Goal: Check status: Check status

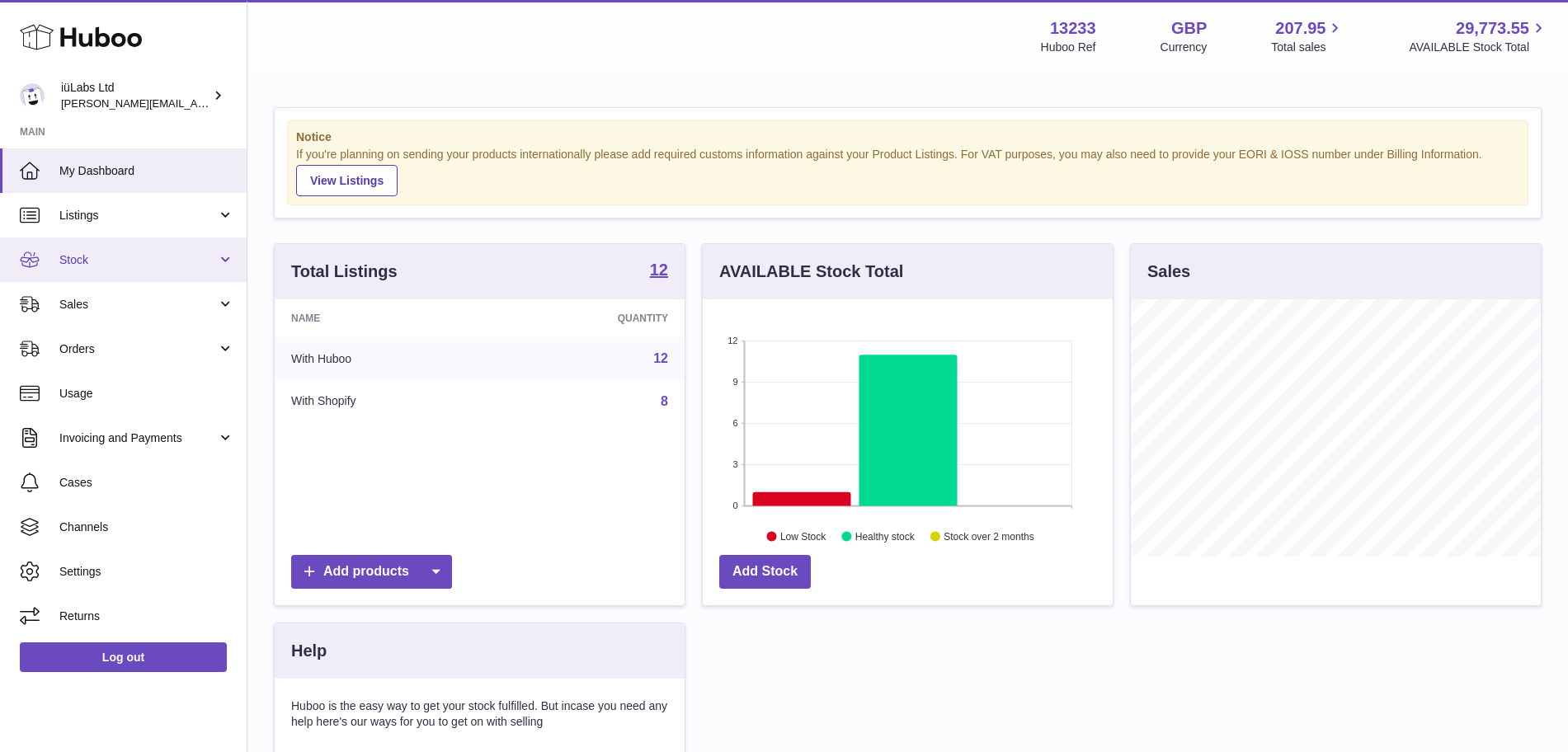
click at [195, 259] on span "Stock" at bounding box center [138, 260] width 158 height 16
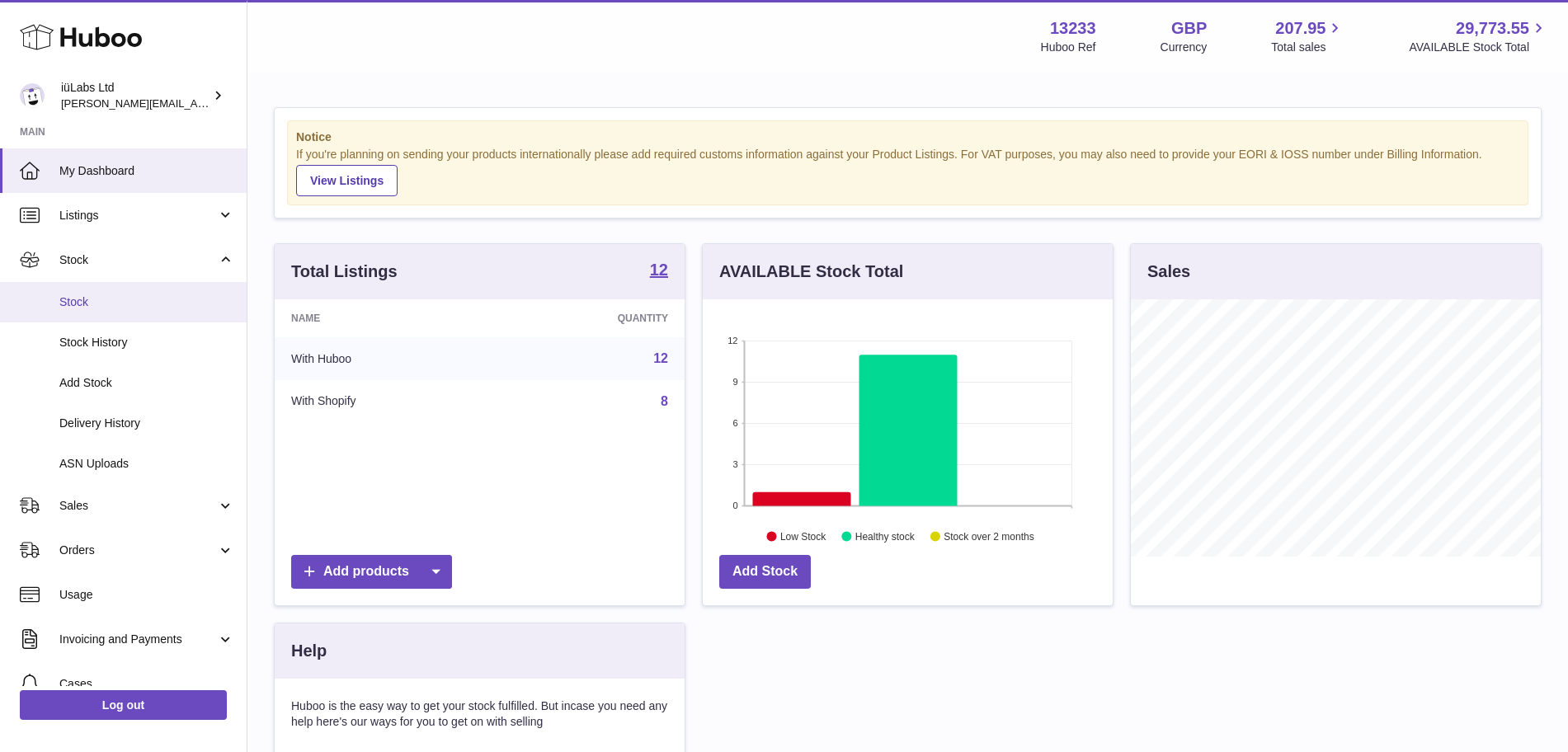
click at [128, 305] on span "Stock" at bounding box center [147, 302] width 175 height 16
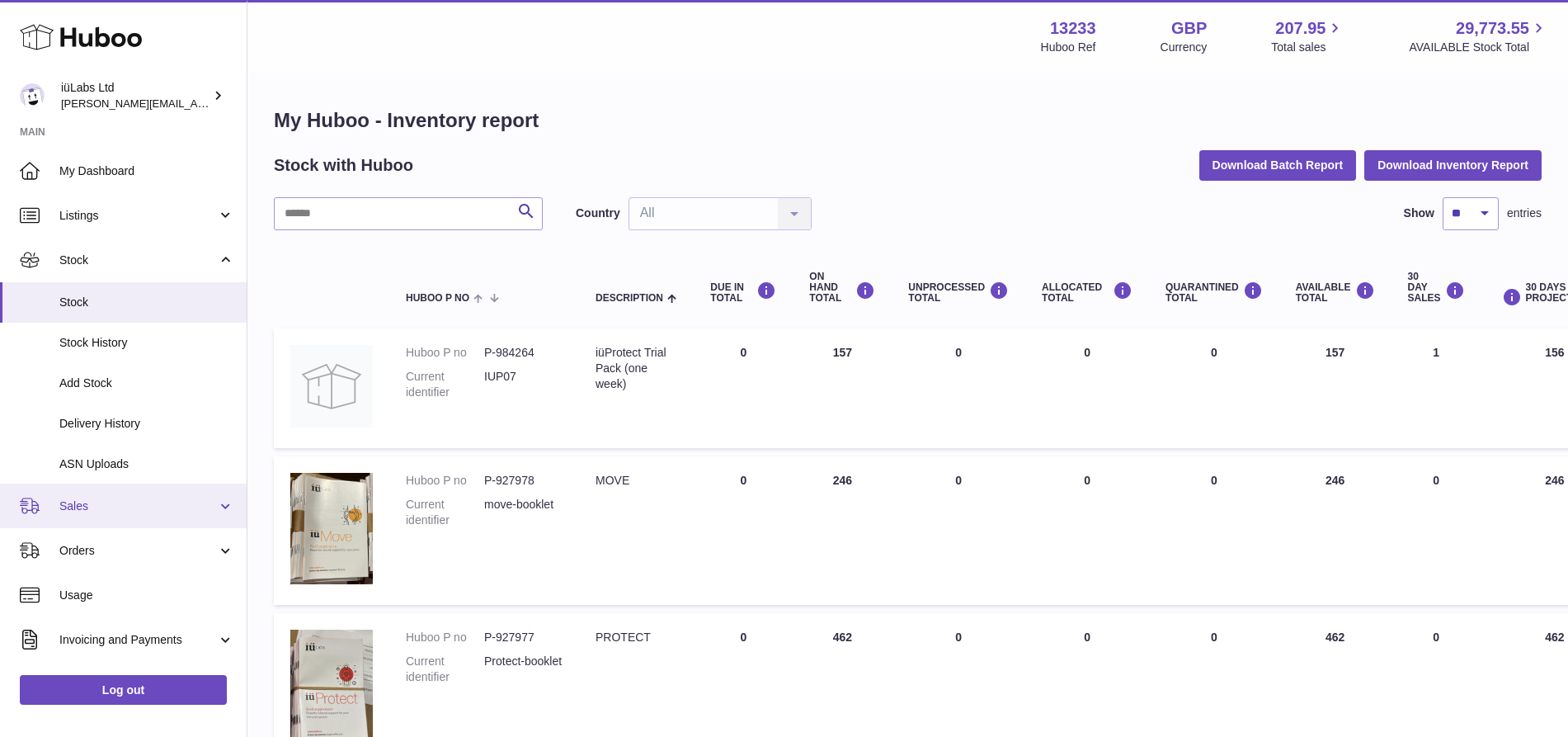
click at [93, 515] on link "Sales" at bounding box center [123, 506] width 247 height 45
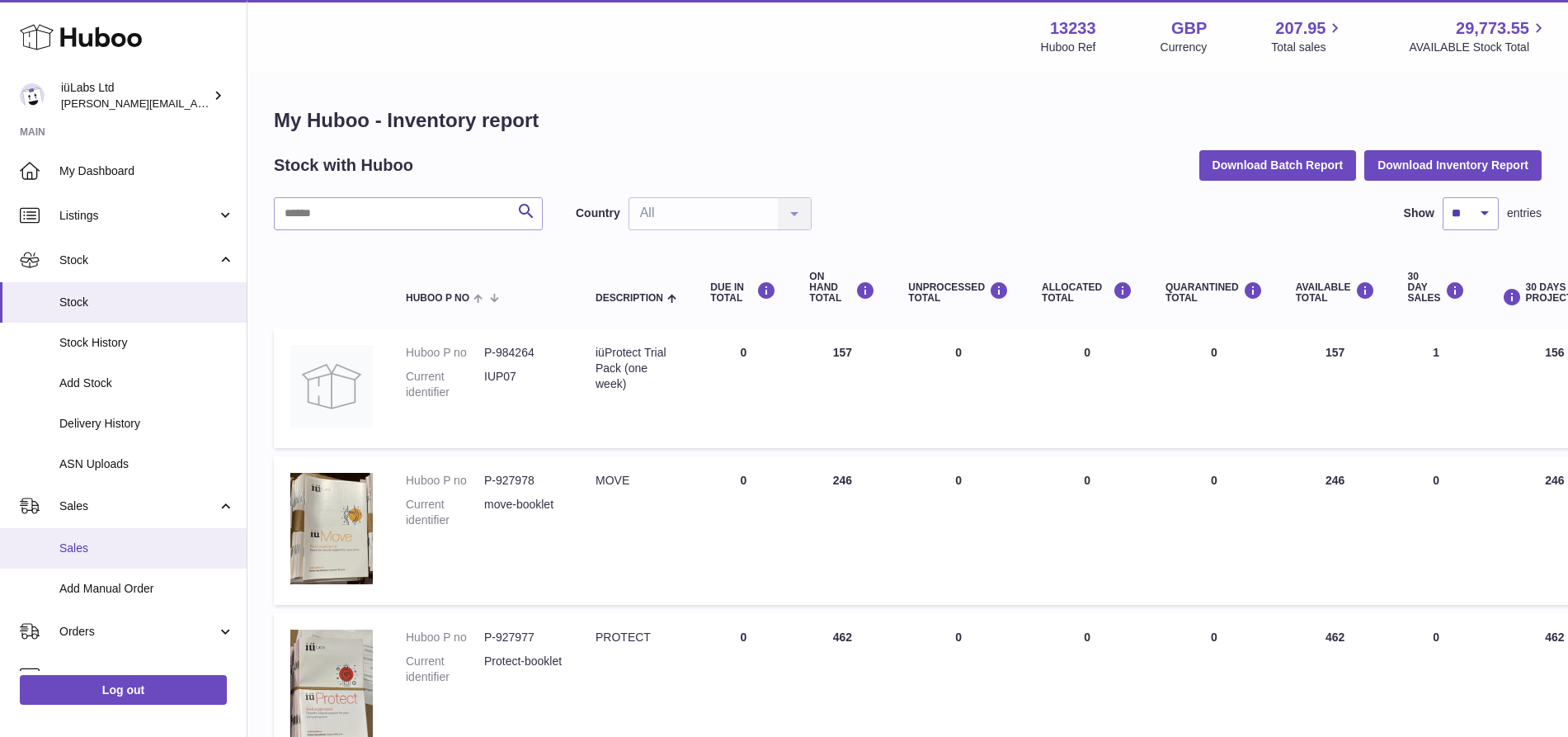
click at [120, 553] on span "Sales" at bounding box center [147, 548] width 175 height 16
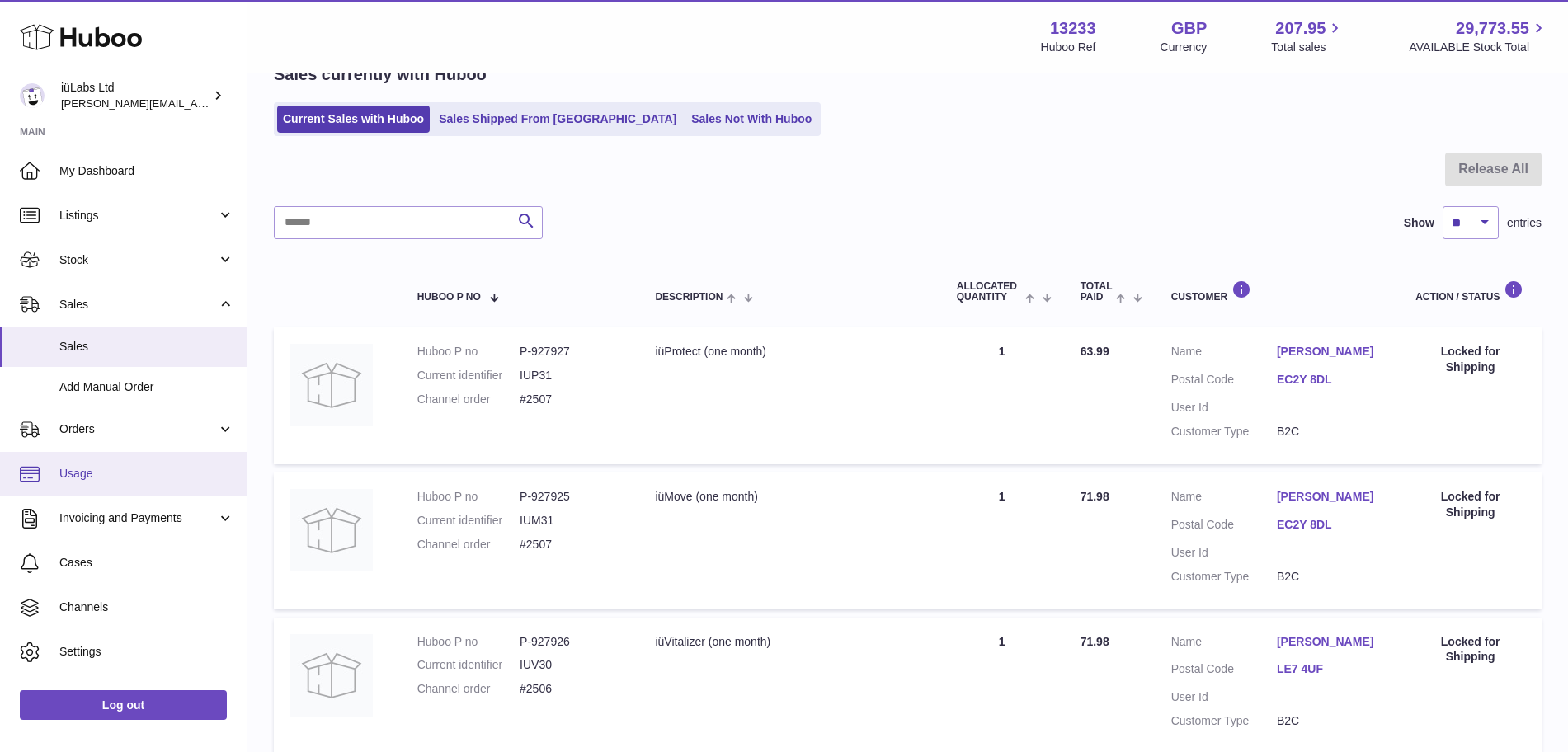
scroll to position [33, 0]
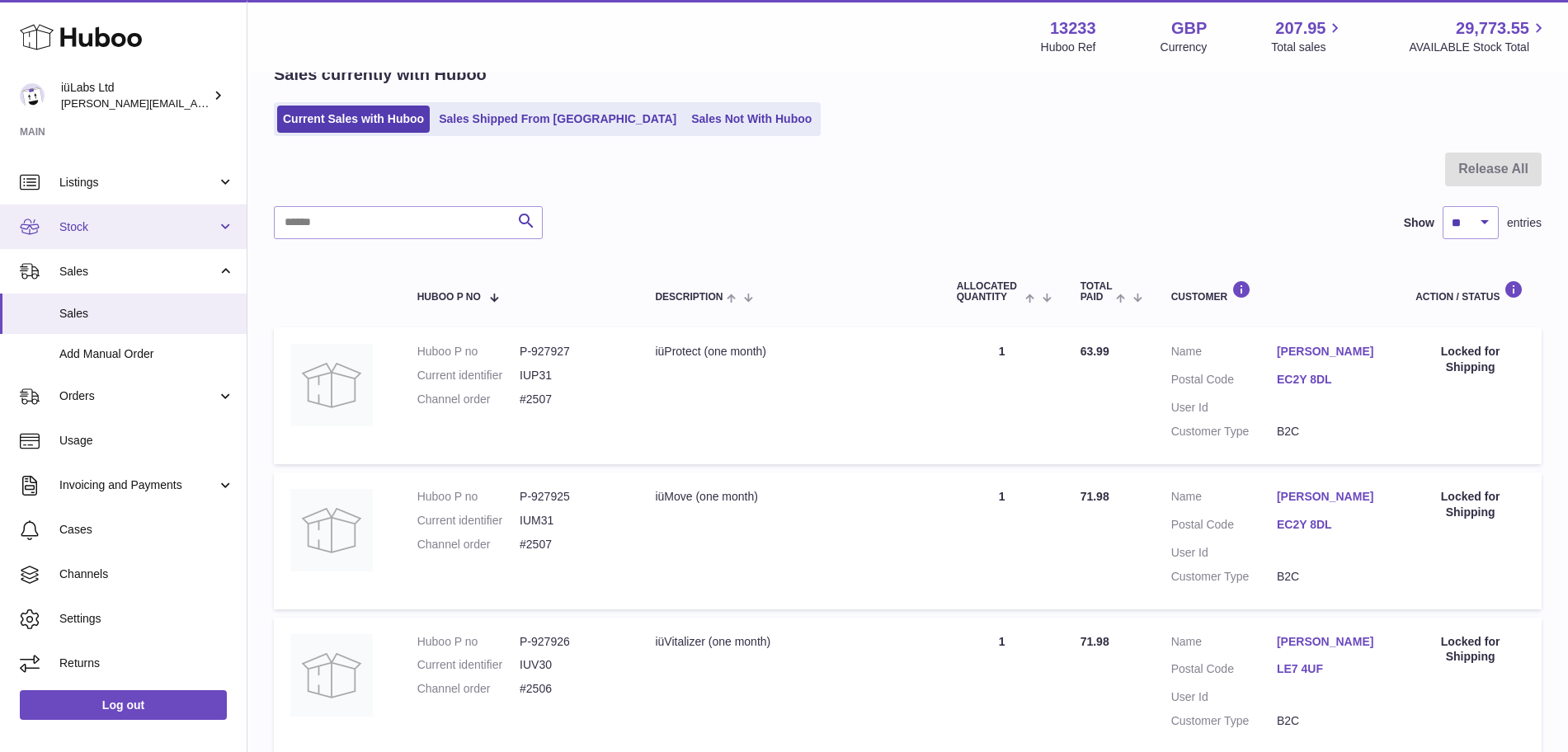
click at [138, 235] on link "Stock" at bounding box center [123, 227] width 247 height 45
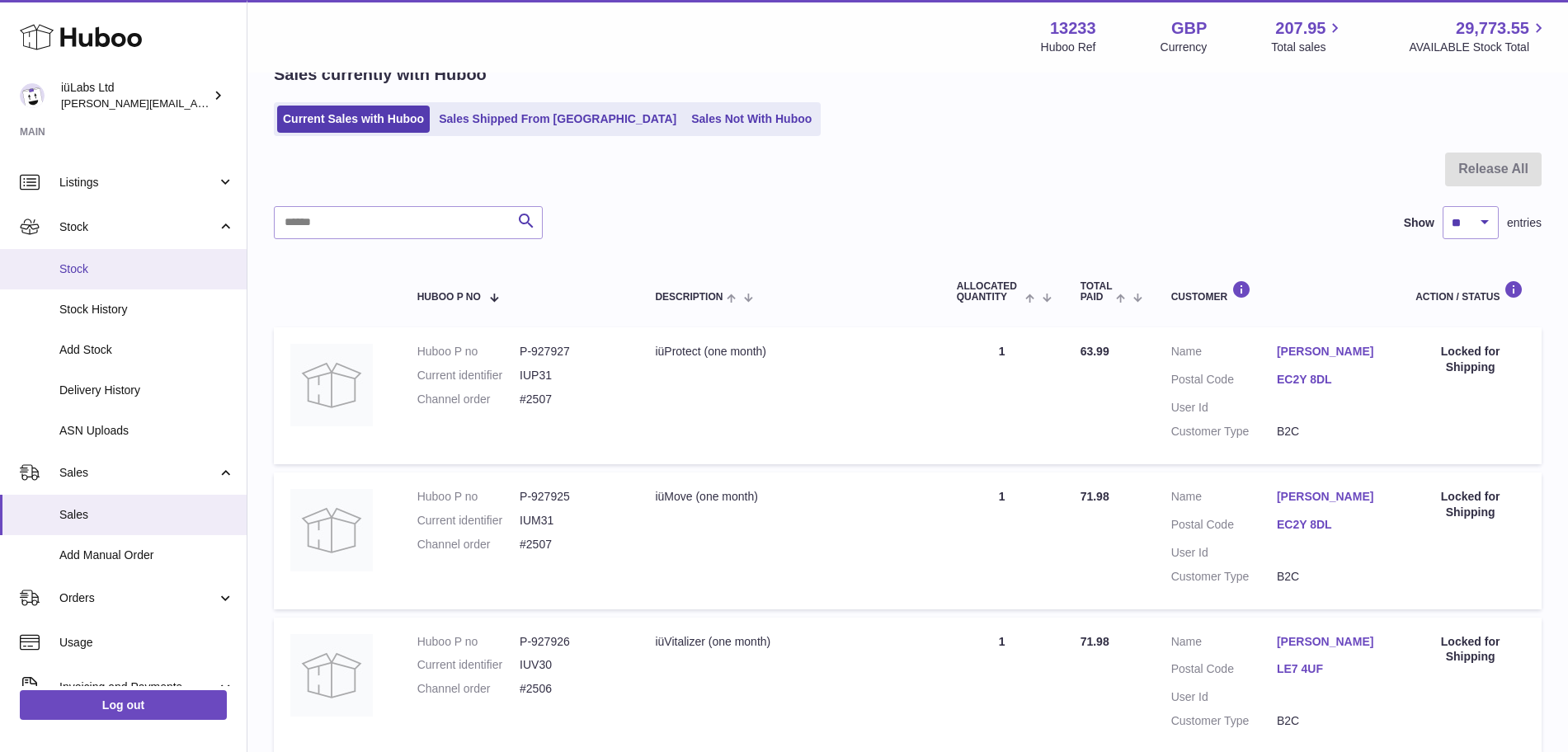
click at [139, 277] on link "Stock" at bounding box center [123, 269] width 247 height 40
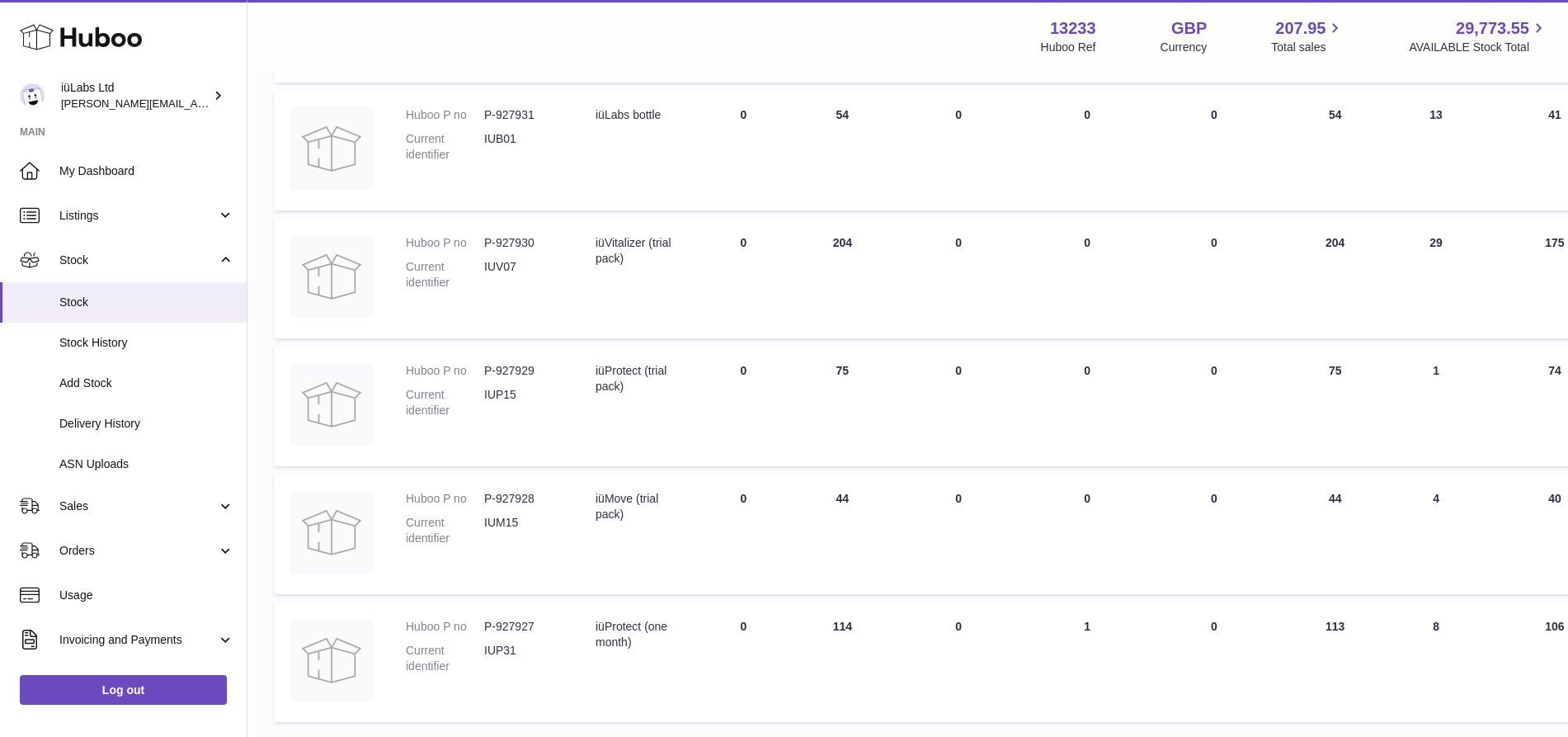
scroll to position [1162, 0]
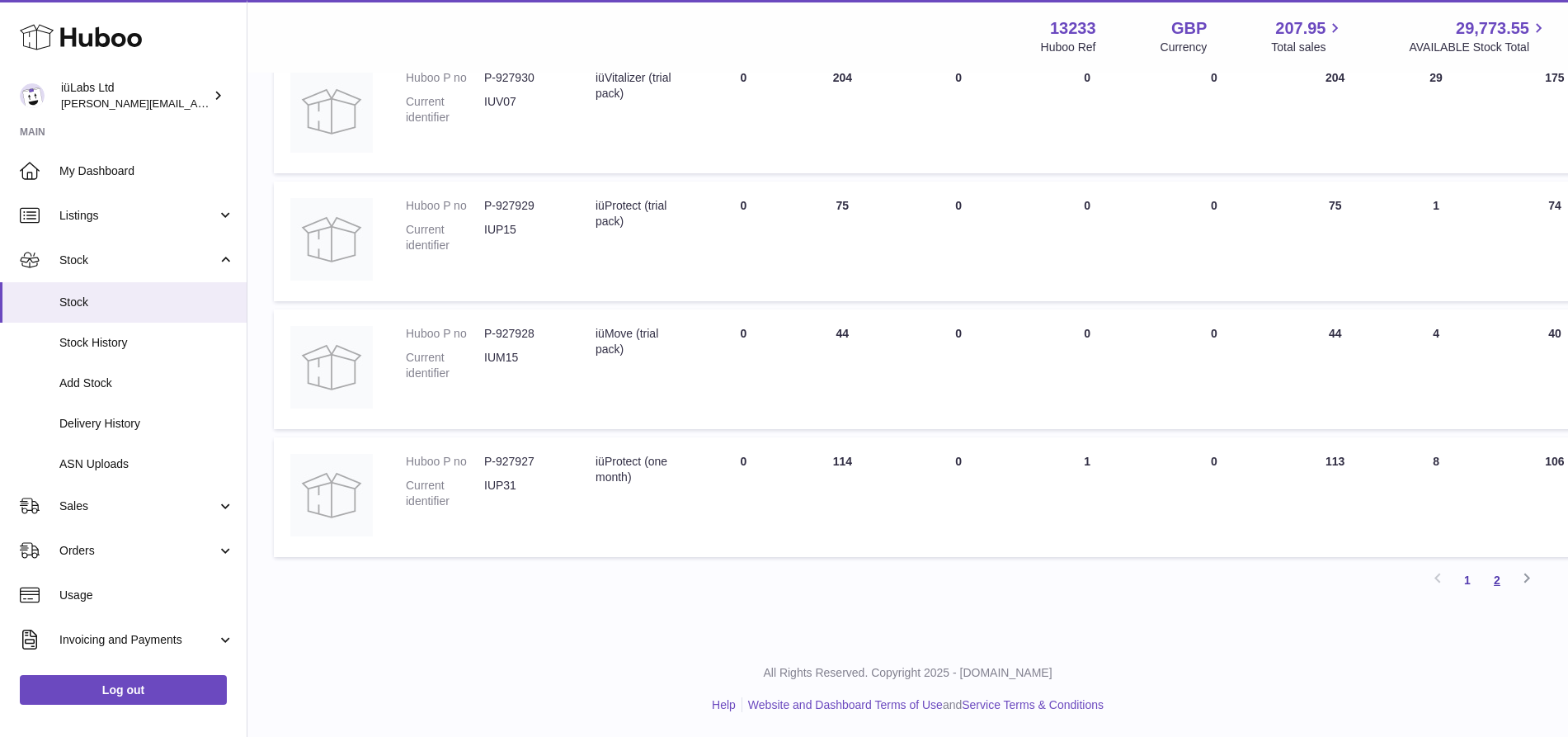
click at [1508, 581] on link "2" at bounding box center [1497, 580] width 30 height 30
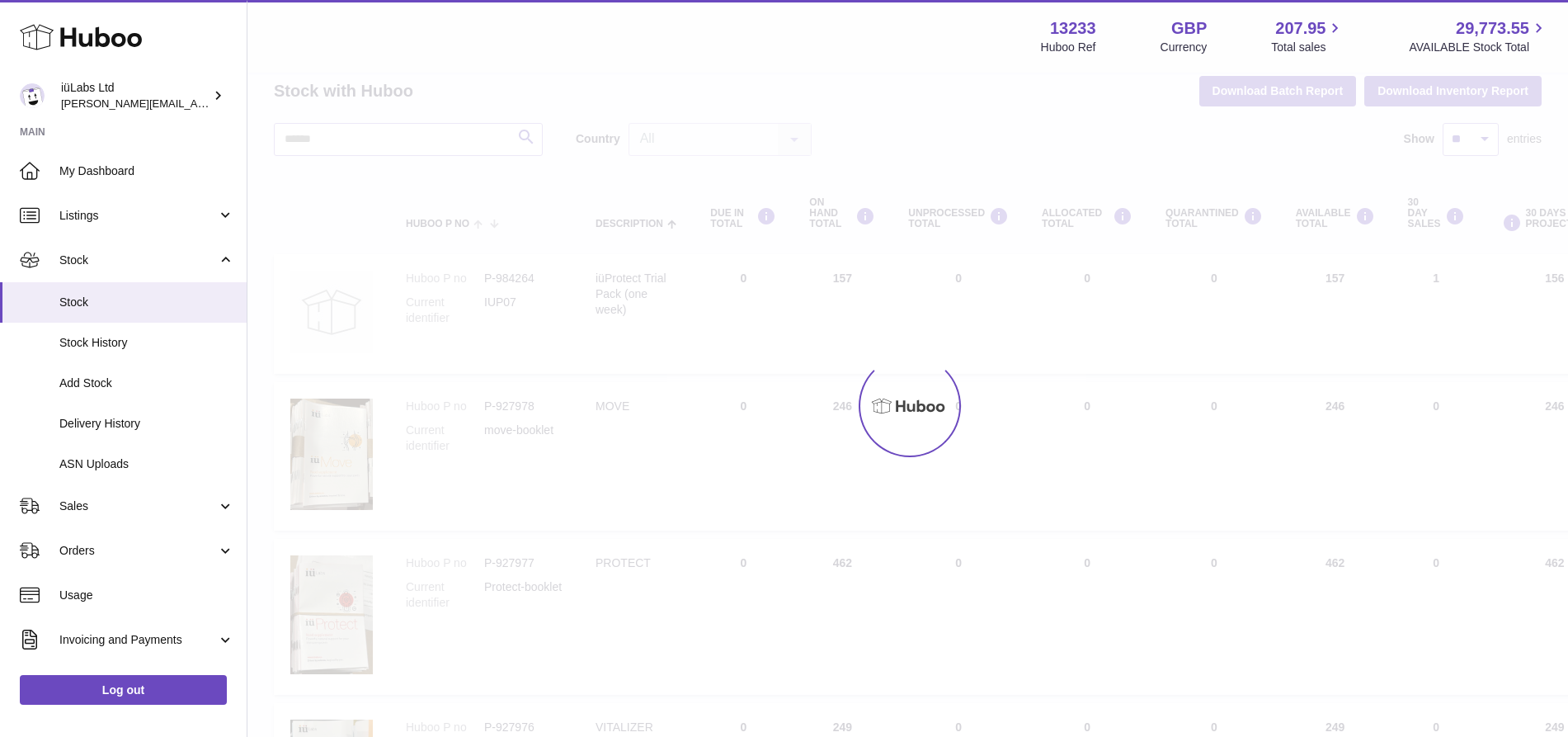
scroll to position [20, 0]
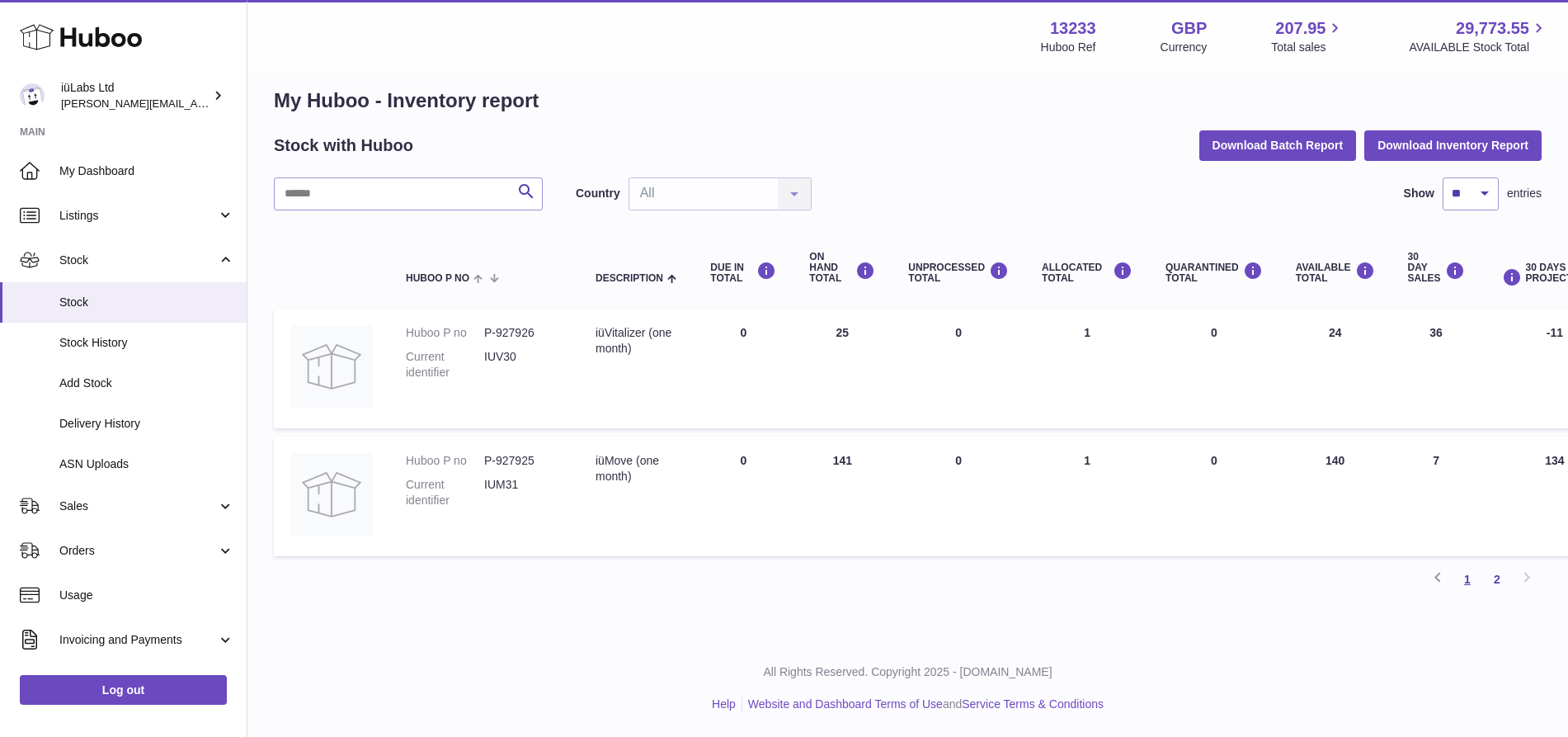
click at [1464, 574] on link "1" at bounding box center [1467, 579] width 30 height 30
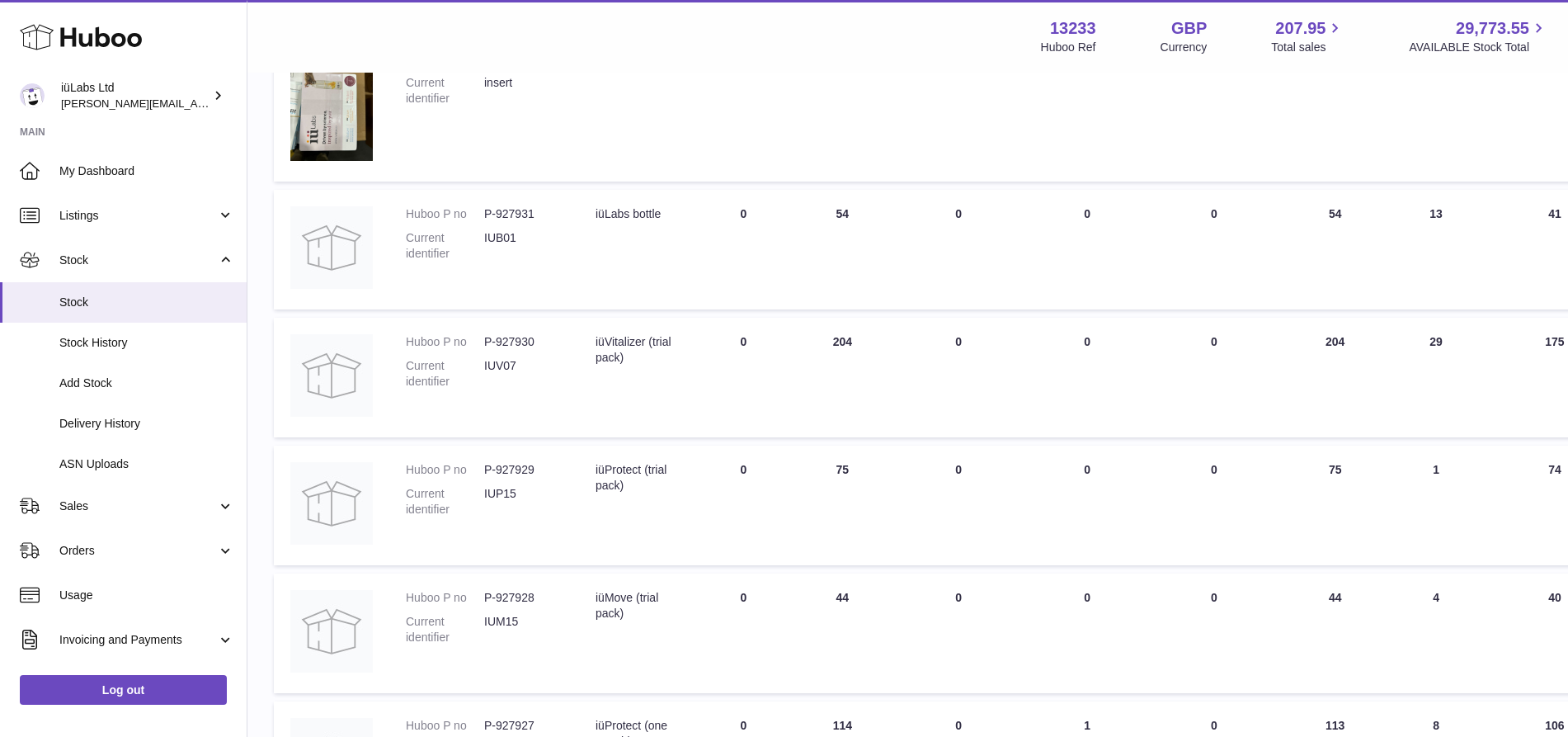
scroll to position [900, 0]
click at [1546, 26] on icon at bounding box center [1538, 28] width 19 height 19
